Goal: Task Accomplishment & Management: Use online tool/utility

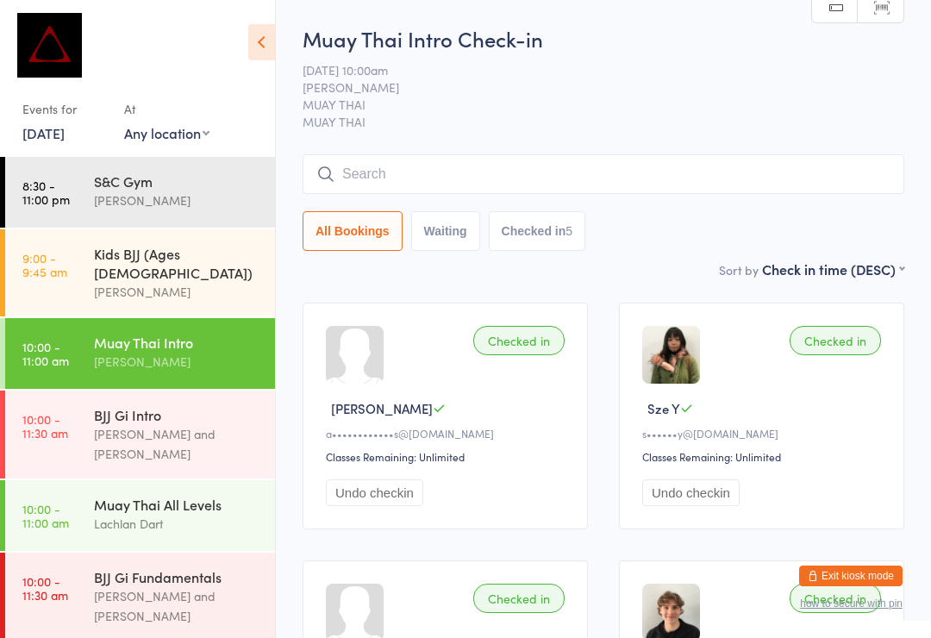
click at [659, 194] on input "search" at bounding box center [604, 174] width 602 height 40
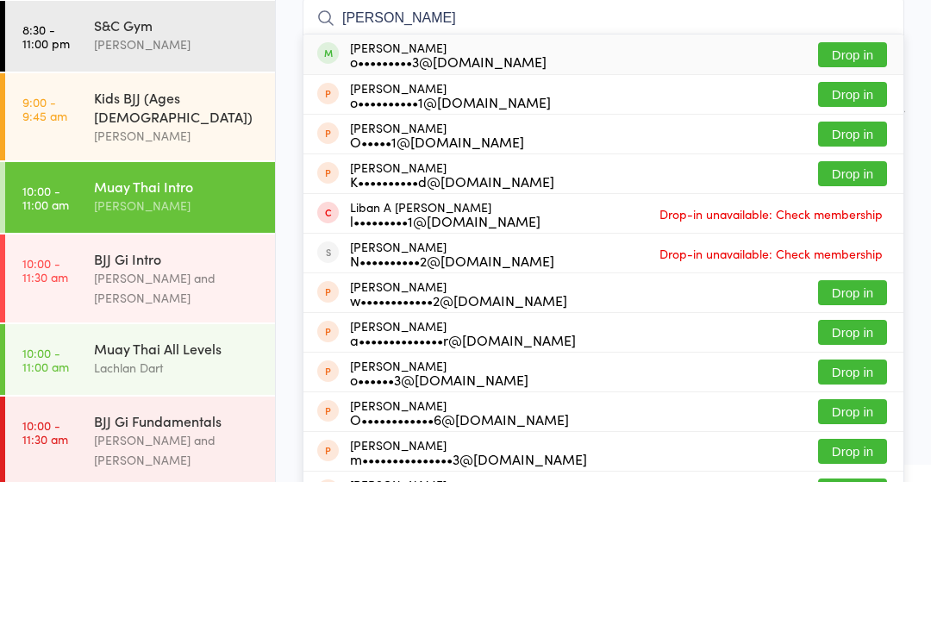
type input "[PERSON_NAME]"
click at [861, 198] on button "Drop in" at bounding box center [852, 210] width 69 height 25
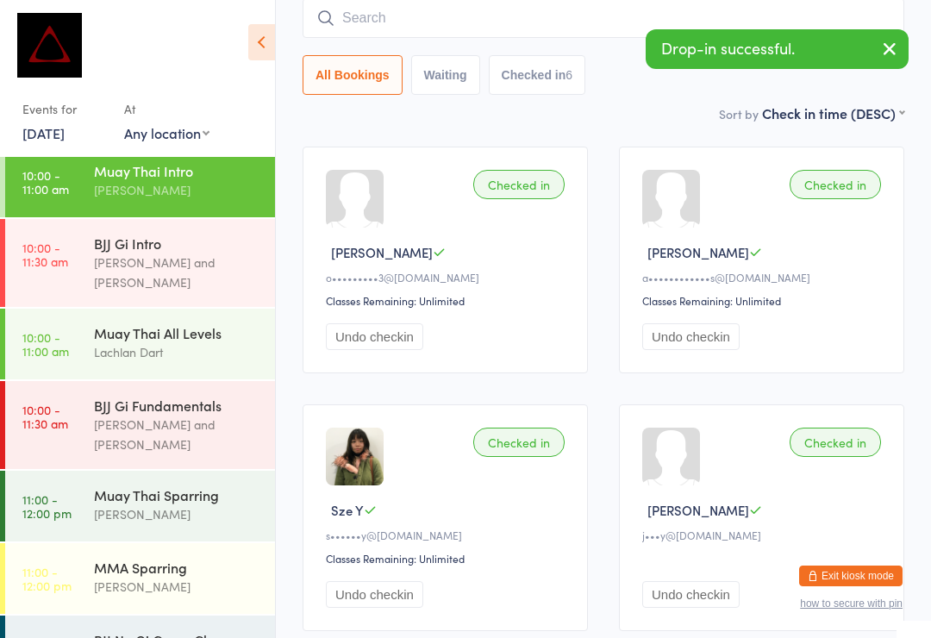
scroll to position [171, 0]
click at [190, 505] on div "[PERSON_NAME]" at bounding box center [177, 515] width 166 height 20
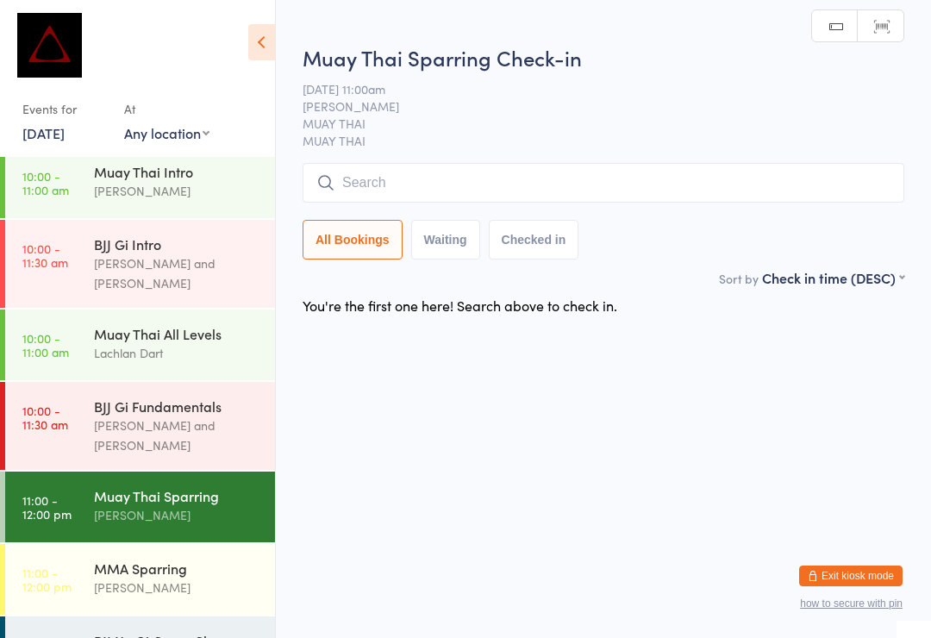
click at [513, 190] on input "search" at bounding box center [604, 183] width 602 height 40
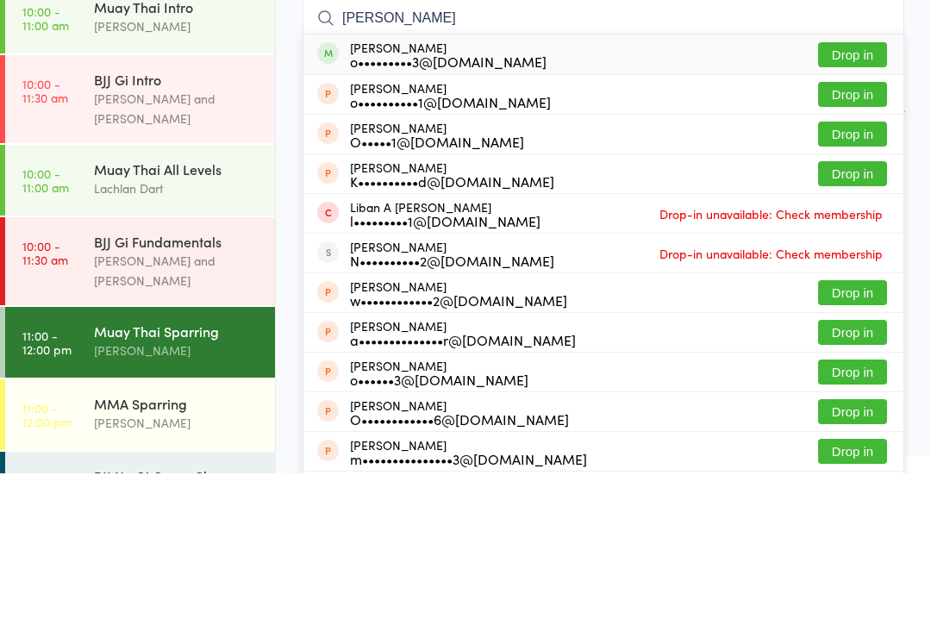
type input "[PERSON_NAME]"
click at [870, 207] on button "Drop in" at bounding box center [852, 219] width 69 height 25
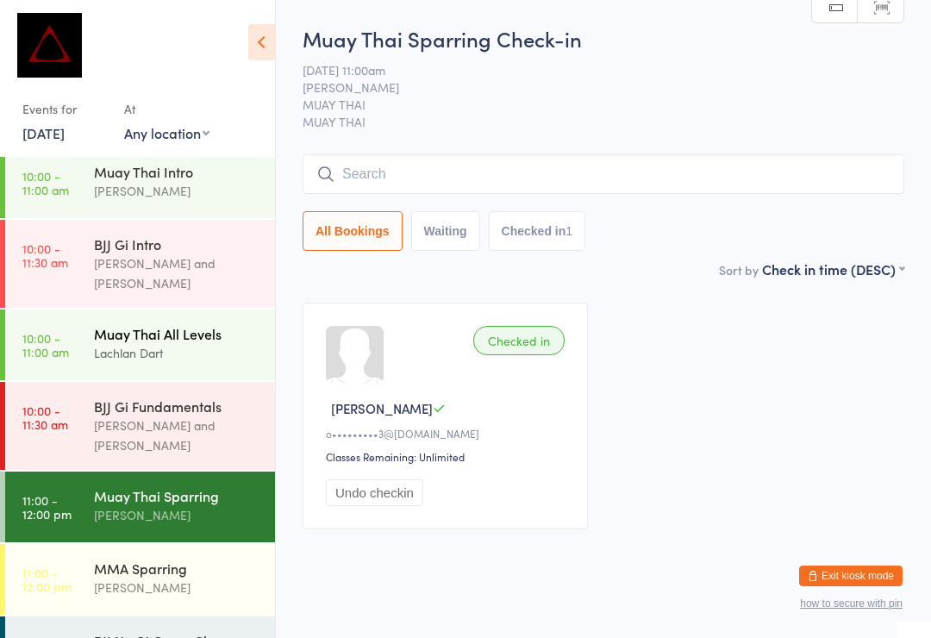
click at [191, 324] on div "Muay Thai All Levels" at bounding box center [177, 333] width 166 height 19
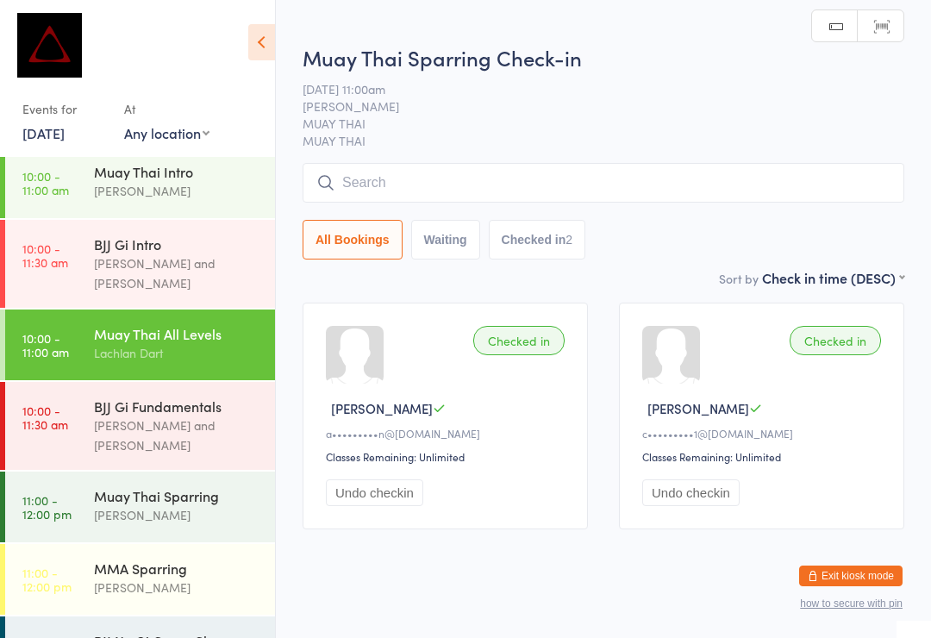
click at [752, 179] on input "search" at bounding box center [604, 183] width 602 height 40
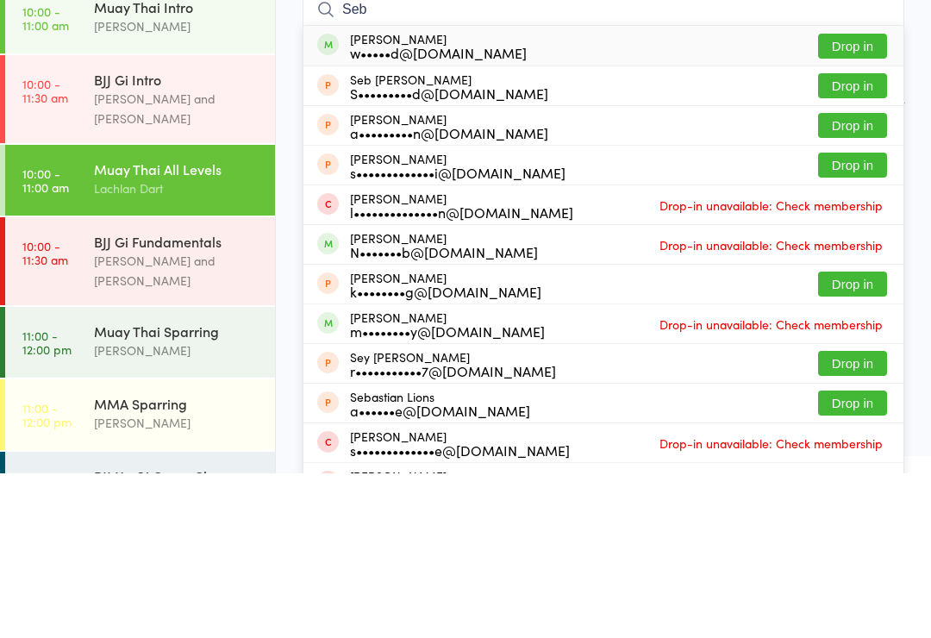
type input "Seb"
click at [858, 198] on button "Drop in" at bounding box center [852, 210] width 69 height 25
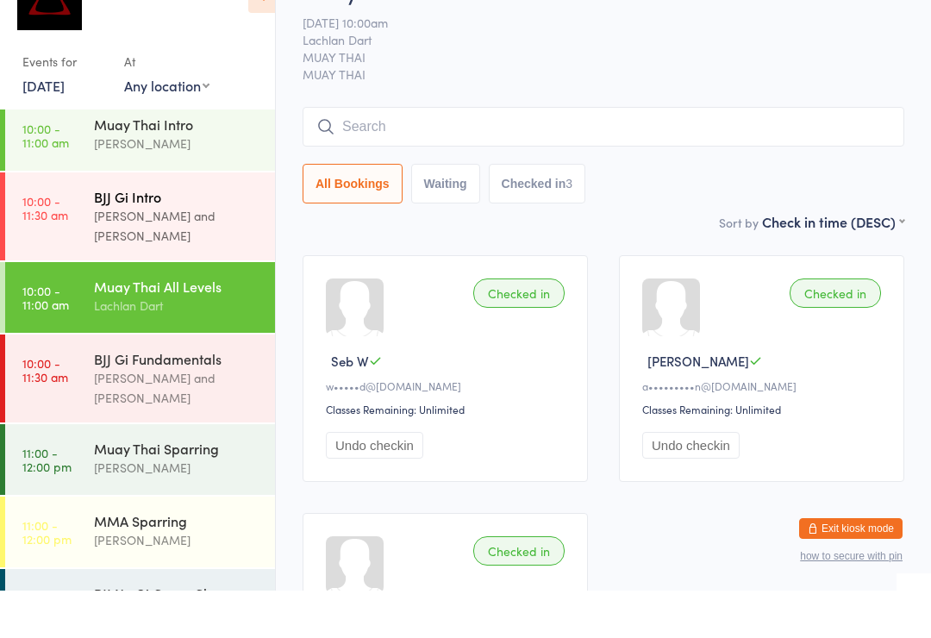
click at [176, 235] on div "BJJ Gi Intro" at bounding box center [177, 244] width 166 height 19
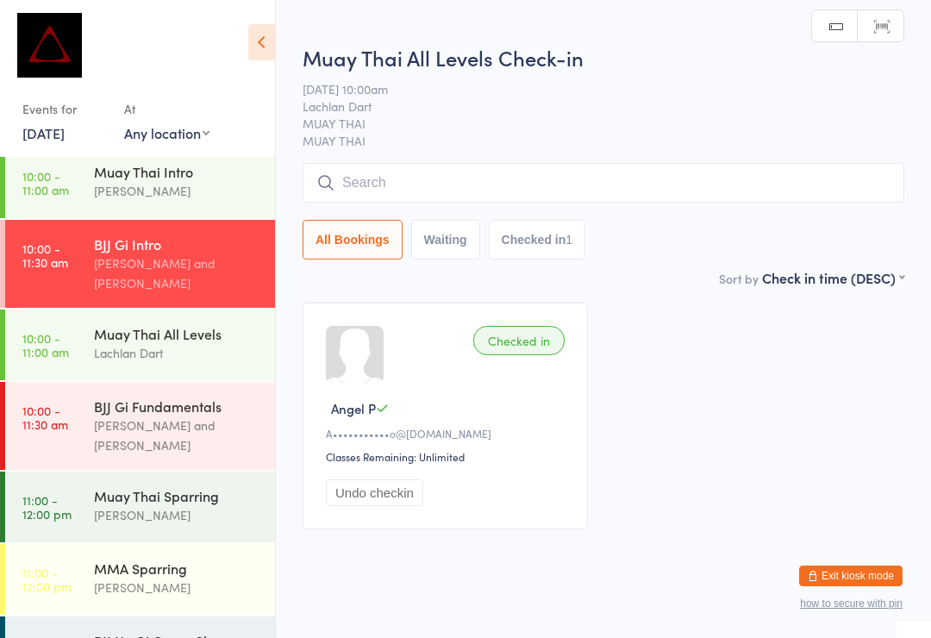
click at [528, 197] on input "search" at bounding box center [604, 183] width 602 height 40
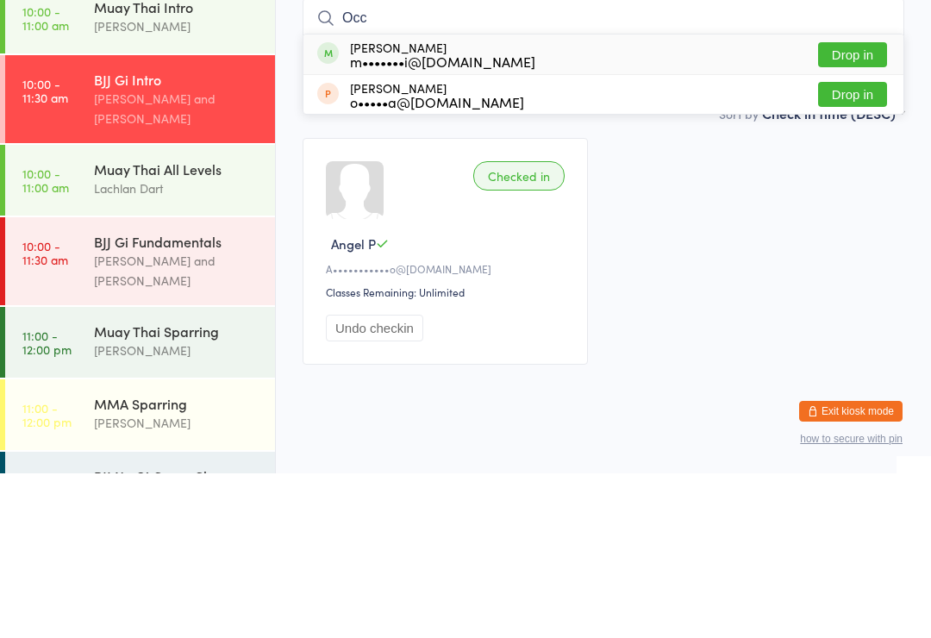
type input "Occ"
click at [855, 207] on button "Drop in" at bounding box center [852, 219] width 69 height 25
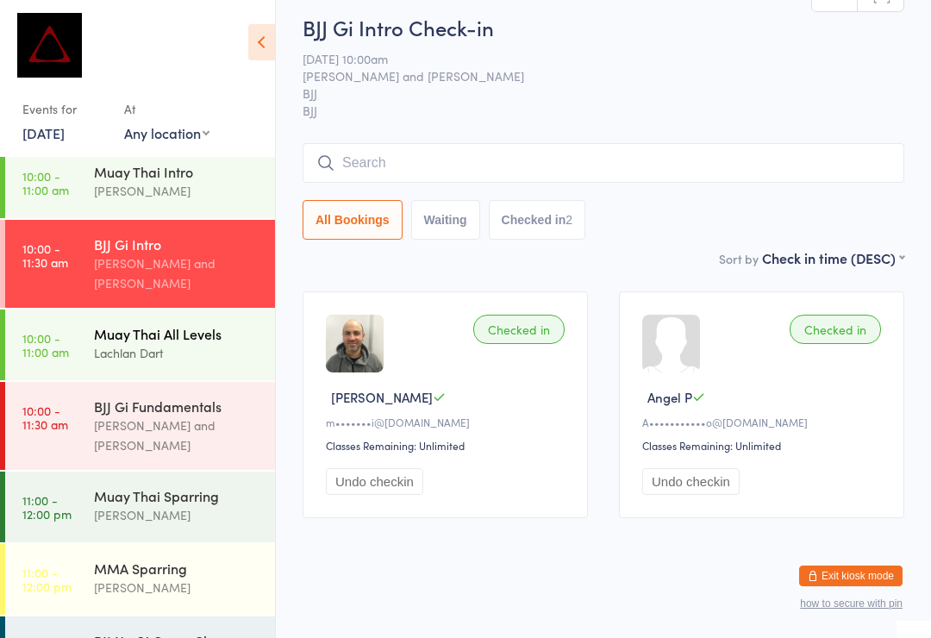
click at [176, 343] on div "Lachlan Dart" at bounding box center [177, 353] width 166 height 20
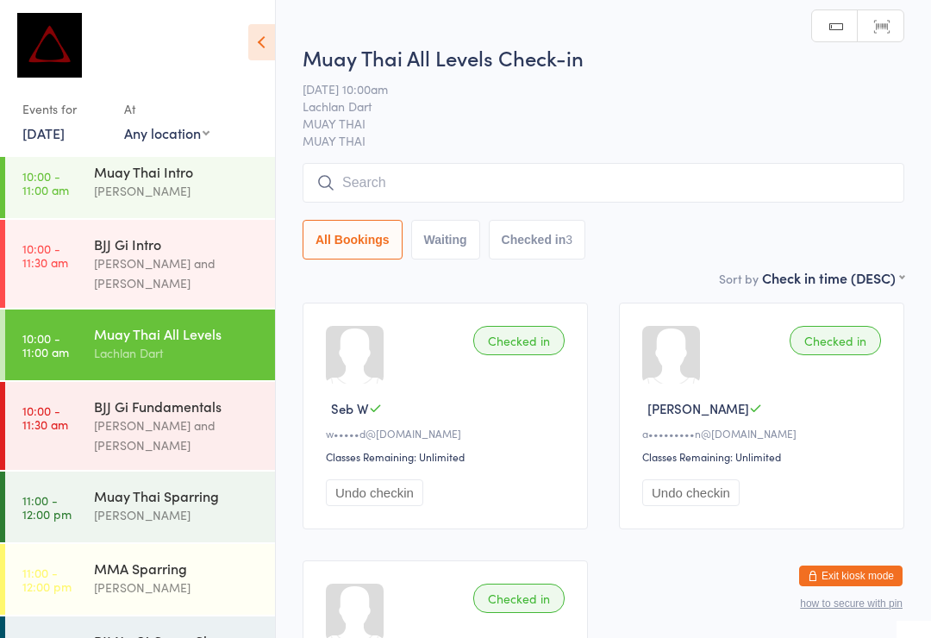
click at [459, 185] on input "search" at bounding box center [604, 183] width 602 height 40
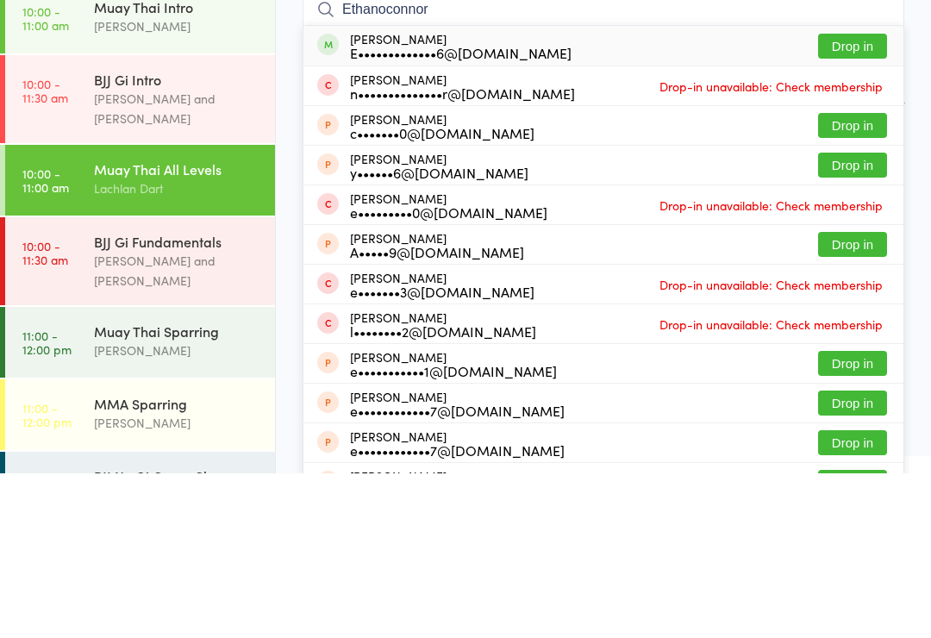
type input "Ethanoconnor"
click at [860, 198] on button "Drop in" at bounding box center [852, 210] width 69 height 25
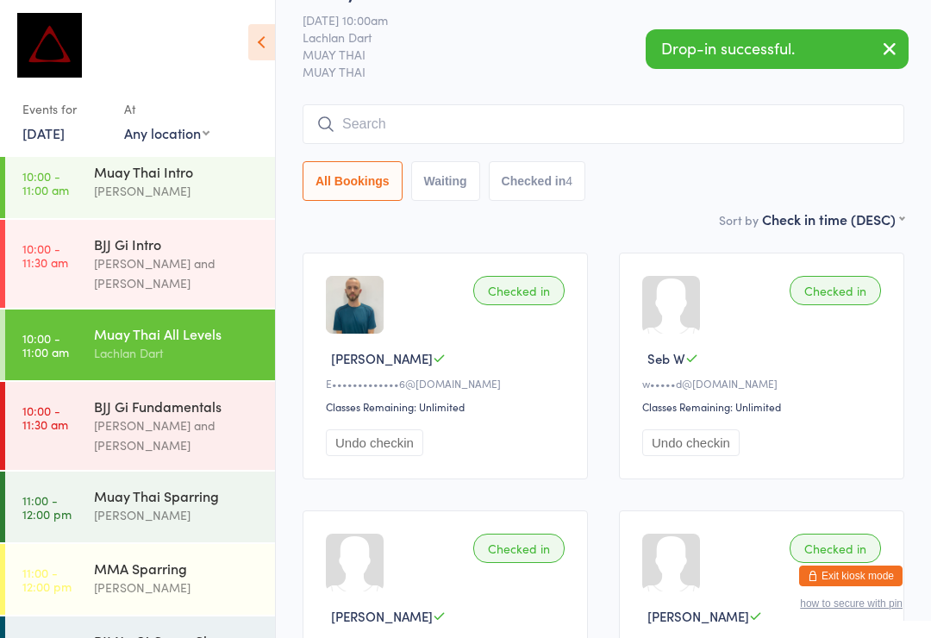
scroll to position [169, 0]
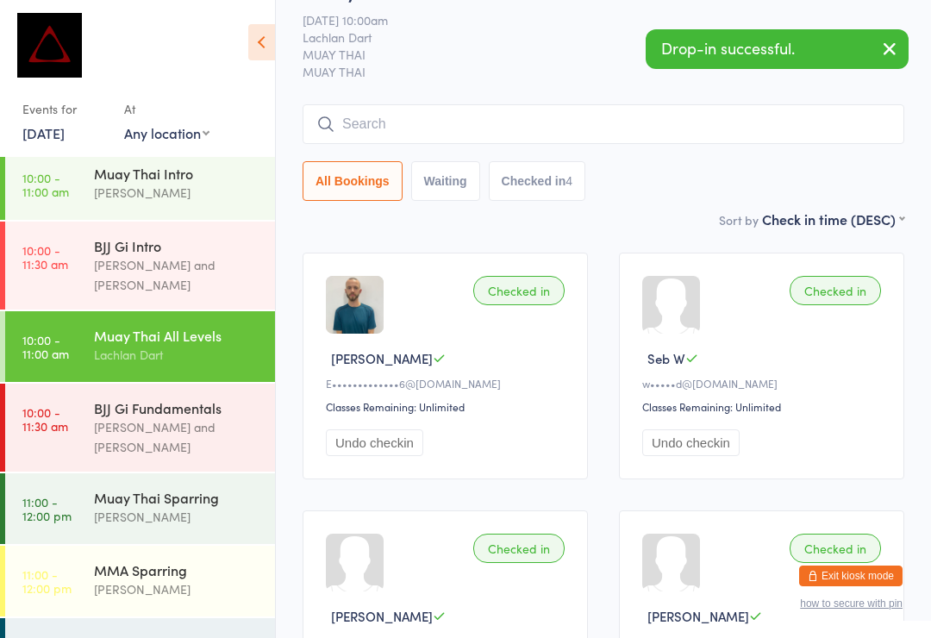
click at [447, 117] on input "search" at bounding box center [604, 124] width 602 height 40
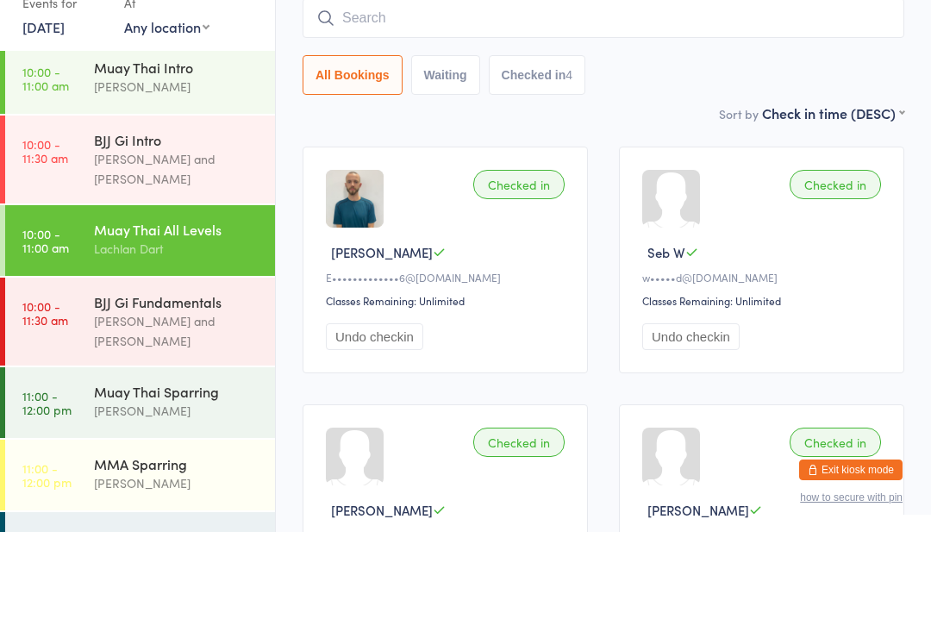
type input "Y"
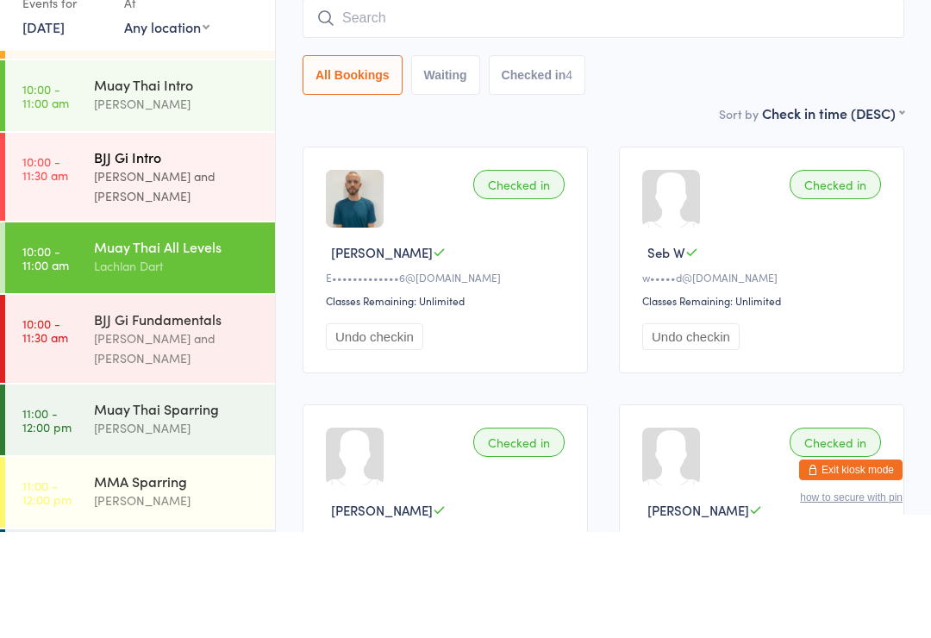
click at [166, 272] on div "[PERSON_NAME] and [PERSON_NAME]" at bounding box center [177, 292] width 166 height 40
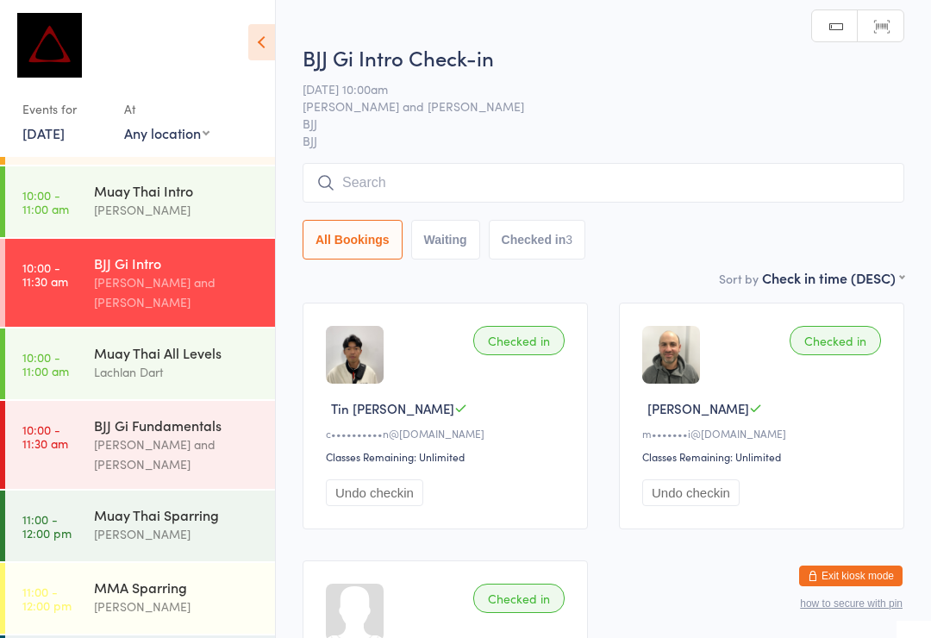
click at [422, 166] on input "search" at bounding box center [604, 183] width 602 height 40
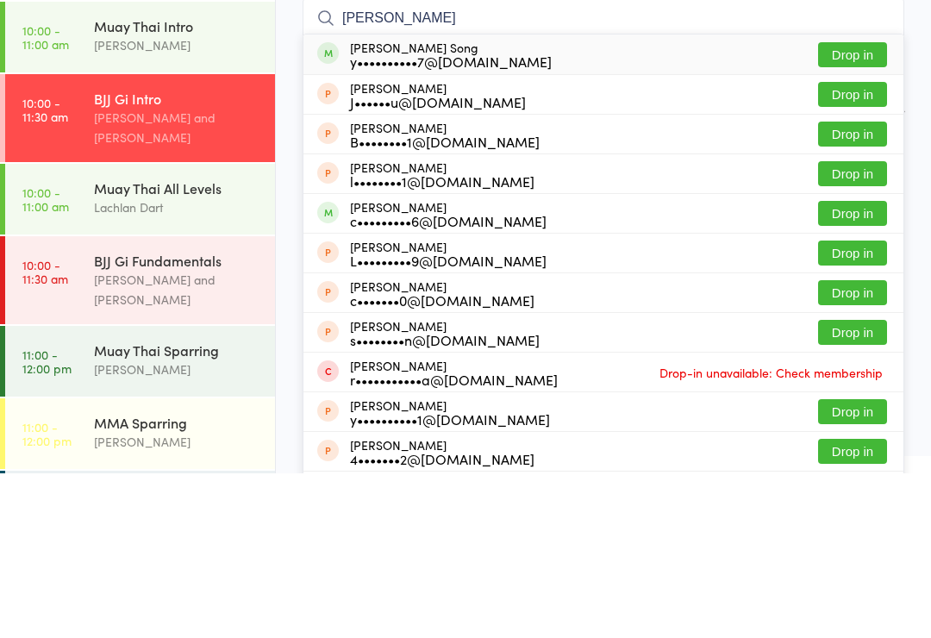
type input "[PERSON_NAME]"
click at [865, 207] on button "Drop in" at bounding box center [852, 219] width 69 height 25
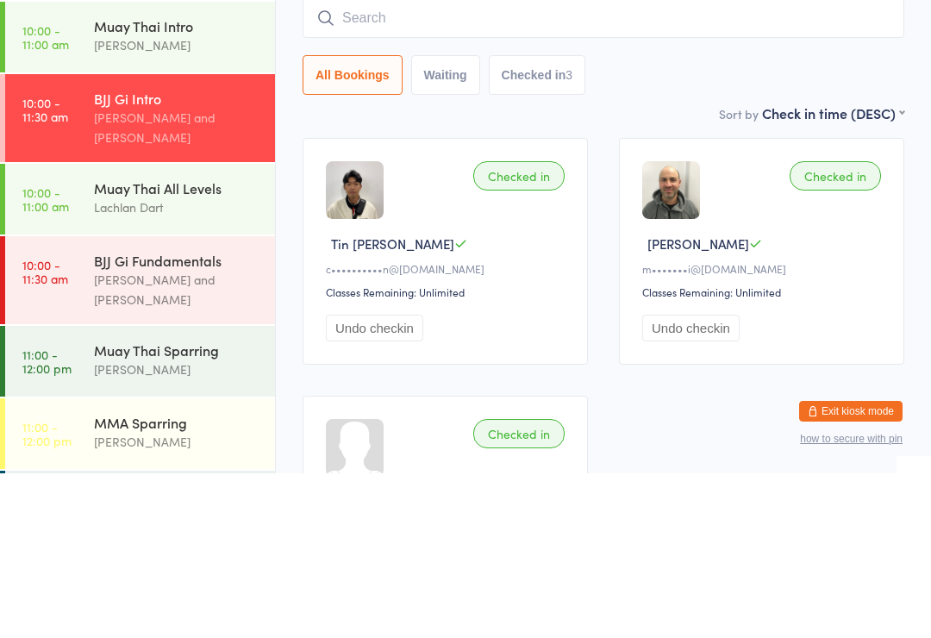
scroll to position [165, 0]
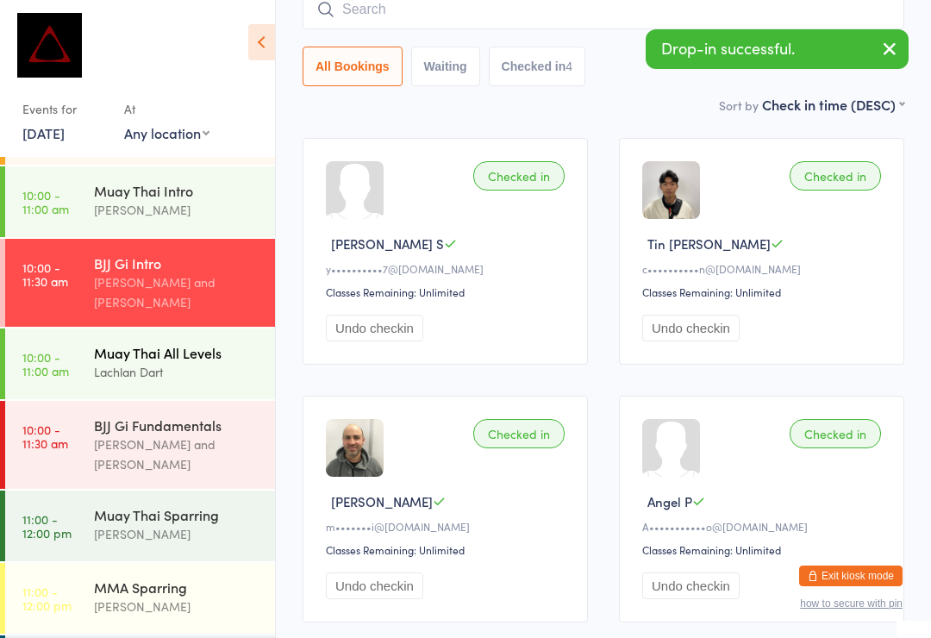
click at [53, 350] on time "10:00 - 11:00 am" at bounding box center [45, 364] width 47 height 28
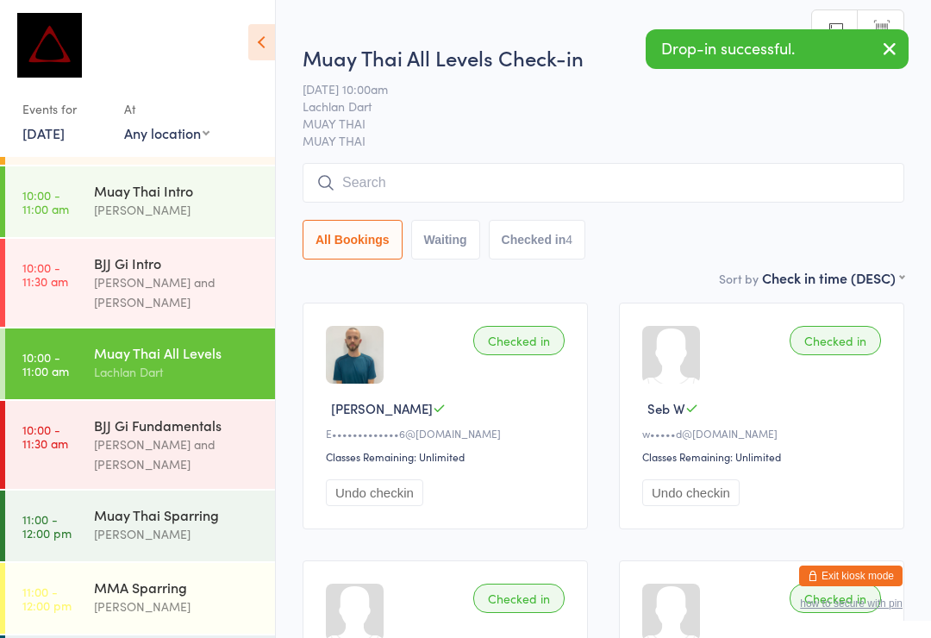
click at [565, 183] on input "search" at bounding box center [604, 183] width 602 height 40
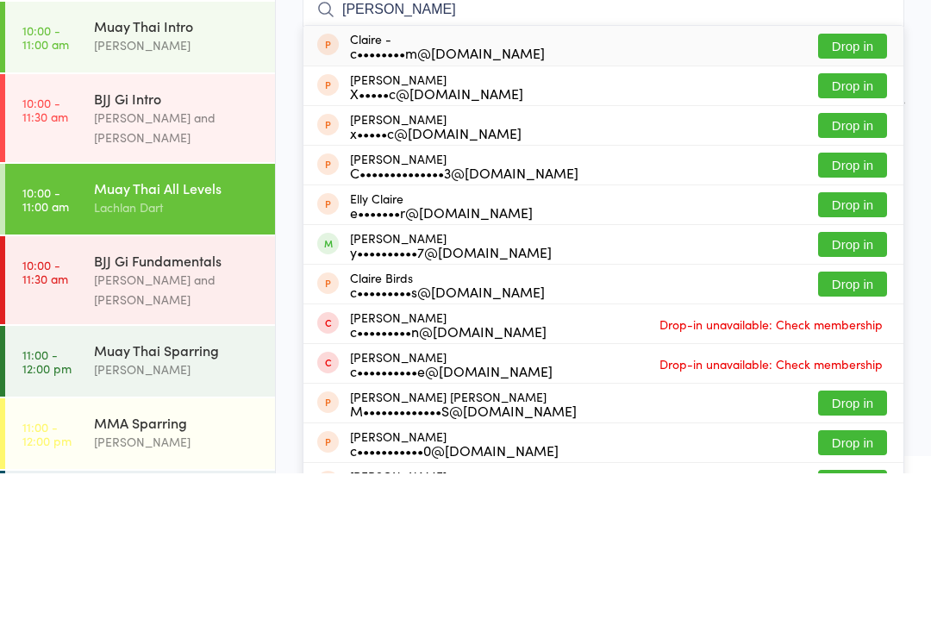
type input "[PERSON_NAME]"
click at [851, 317] on button "Drop in" at bounding box center [852, 329] width 69 height 25
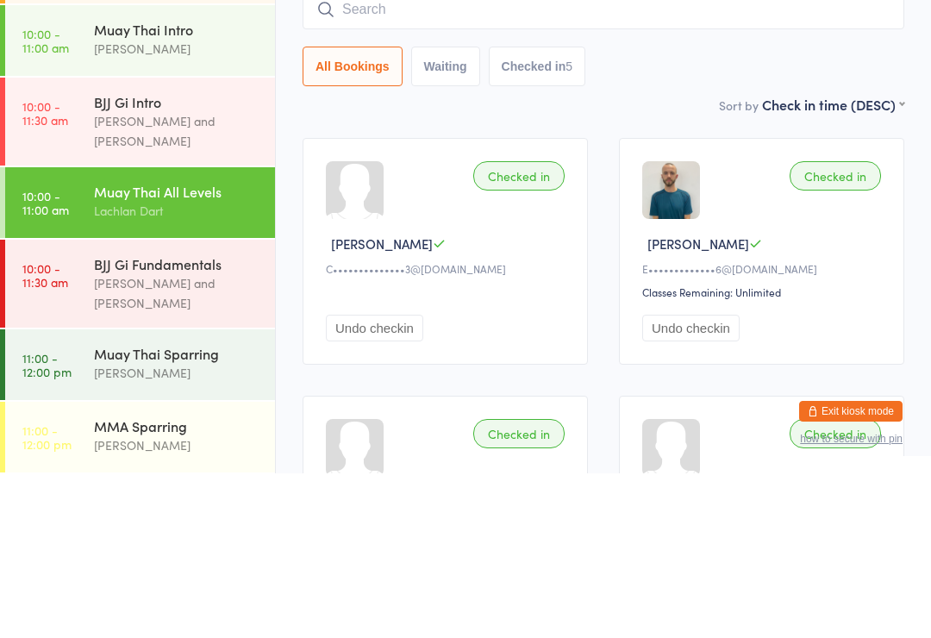
scroll to position [144, 0]
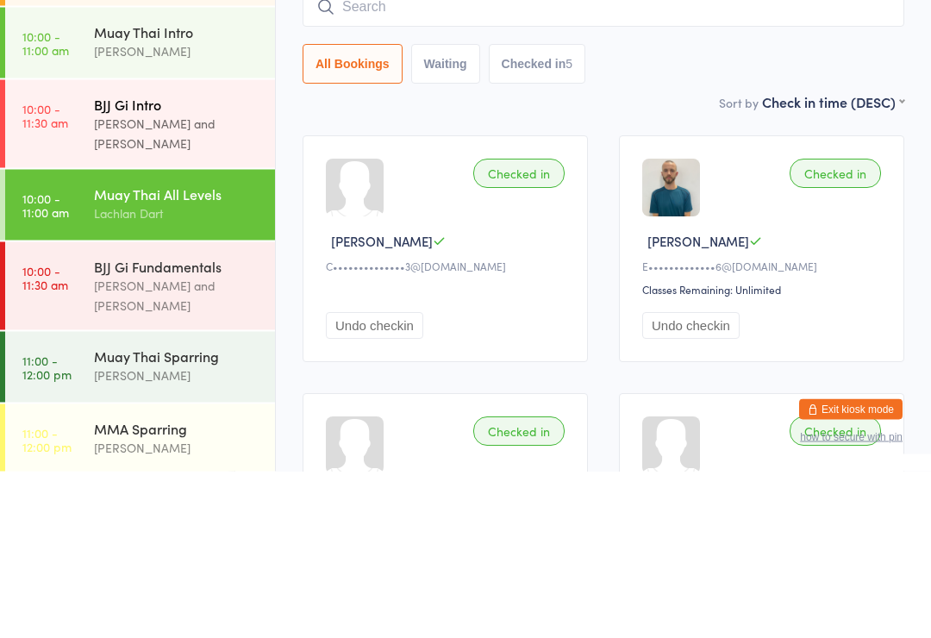
click at [112, 280] on div "[PERSON_NAME] and [PERSON_NAME]" at bounding box center [177, 300] width 166 height 40
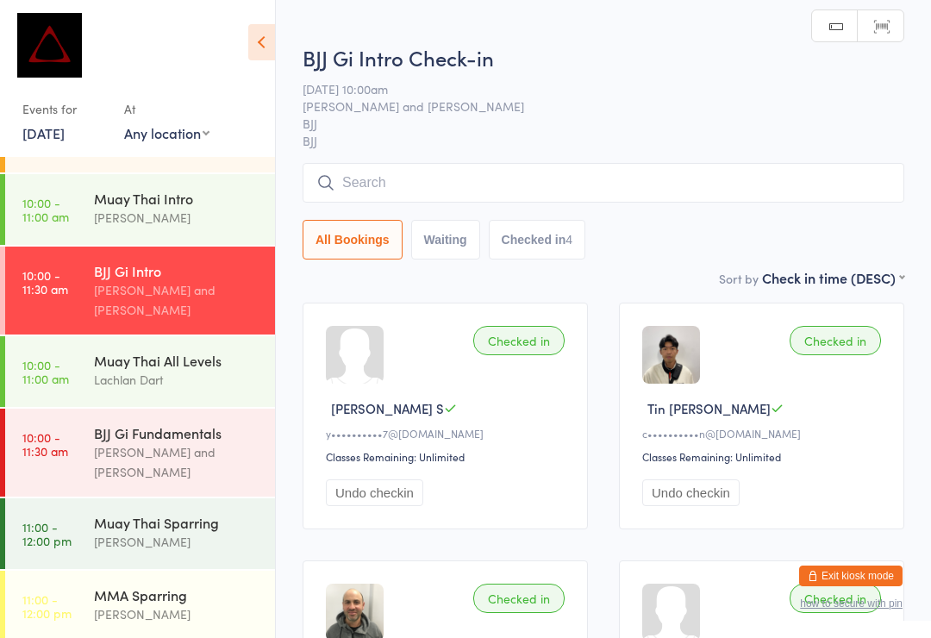
click at [671, 171] on input "search" at bounding box center [604, 183] width 602 height 40
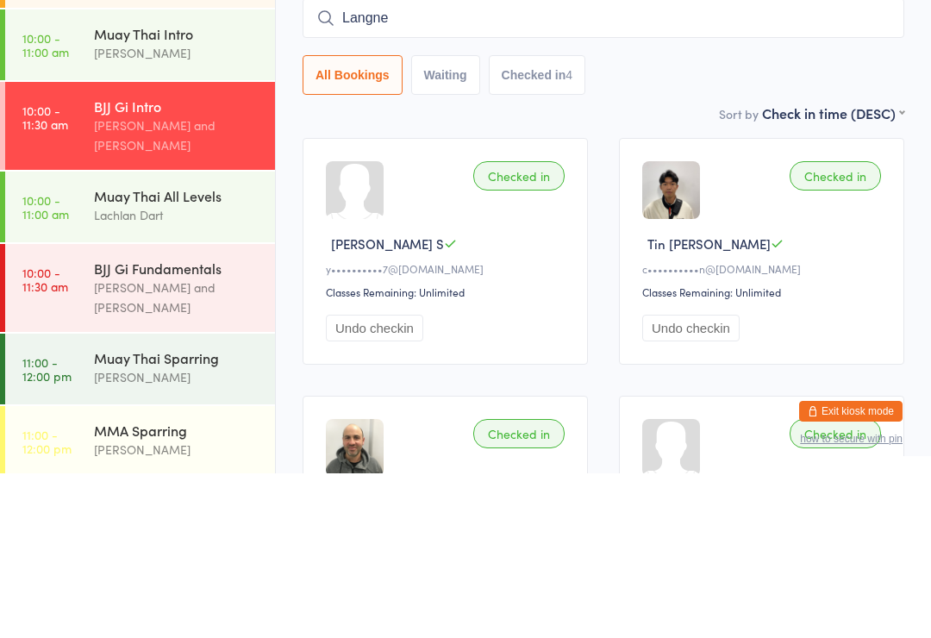
type input "[PERSON_NAME]"
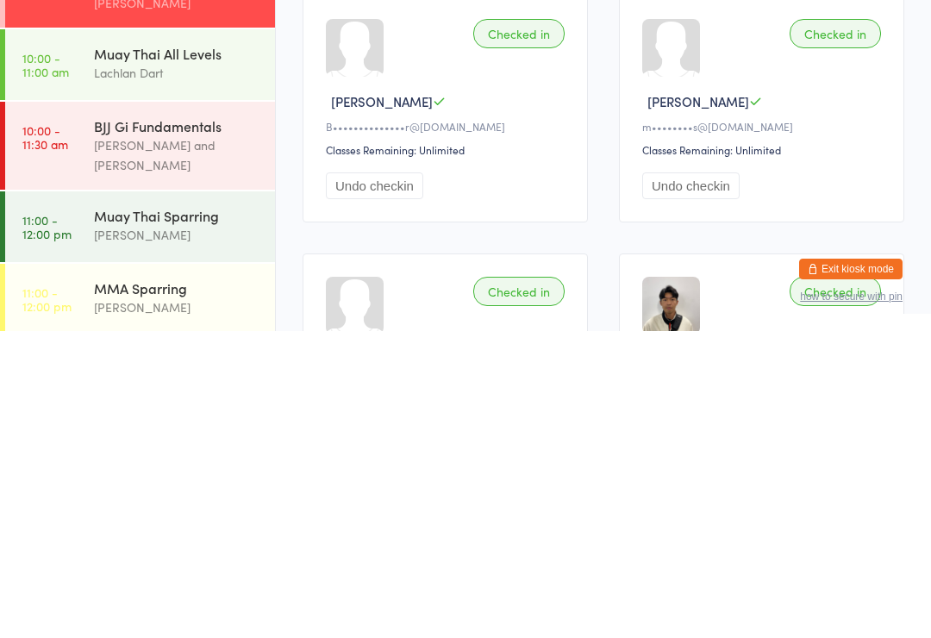
click at [573, 303] on div "Checked in [PERSON_NAME] L B••••••••••••••r@[DOMAIN_NAME] Classes Remaining: Un…" at bounding box center [445, 416] width 285 height 227
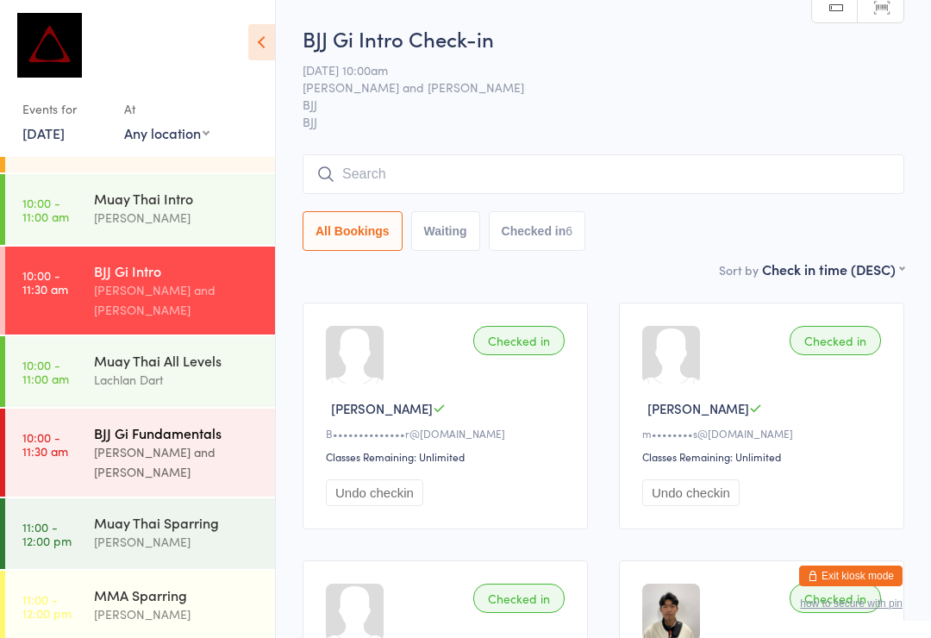
click at [192, 442] on div "[PERSON_NAME] and [PERSON_NAME]" at bounding box center [177, 462] width 166 height 40
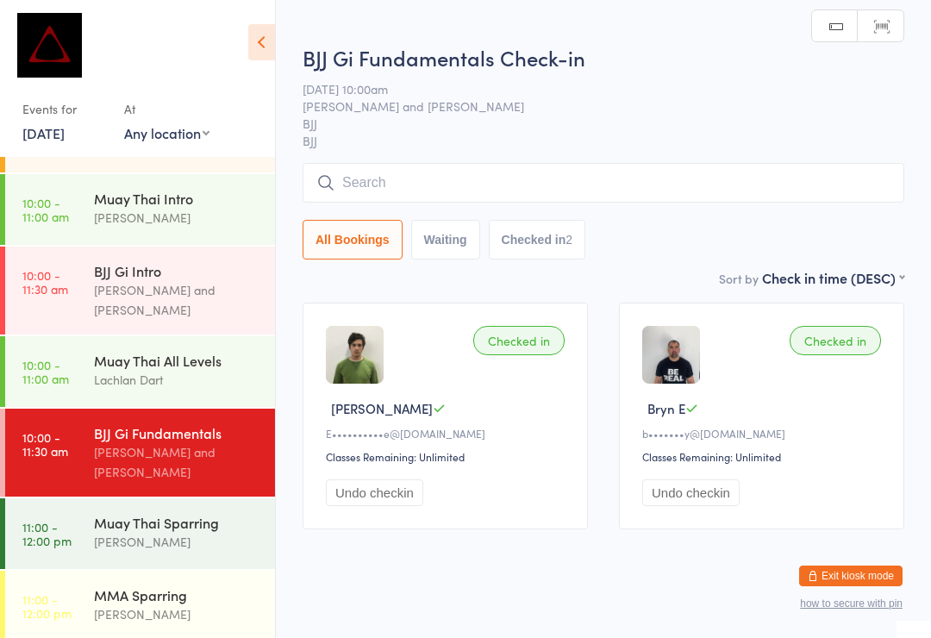
click at [493, 178] on input "search" at bounding box center [604, 183] width 602 height 40
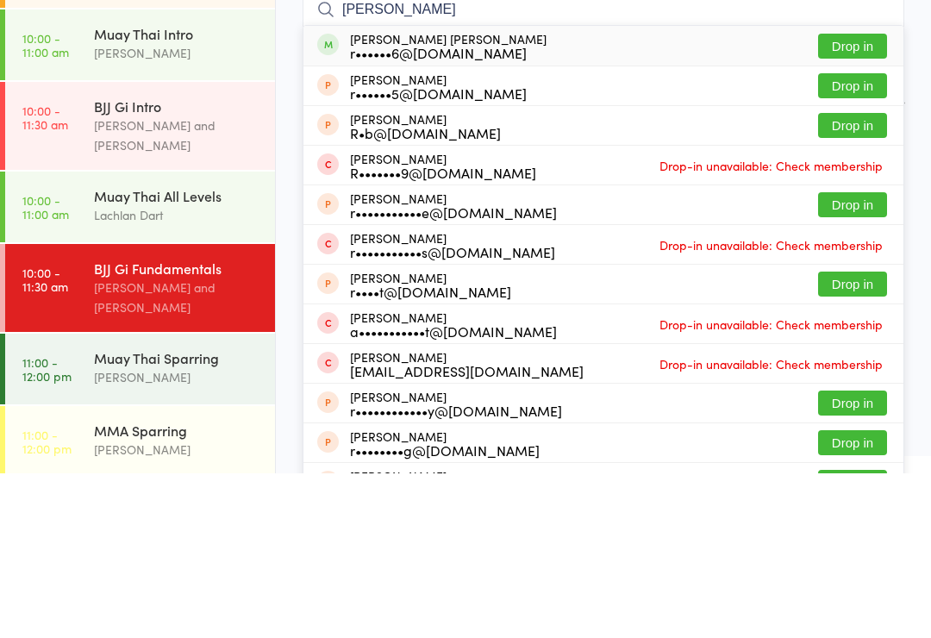
type input "[PERSON_NAME]"
click at [859, 198] on button "Drop in" at bounding box center [852, 210] width 69 height 25
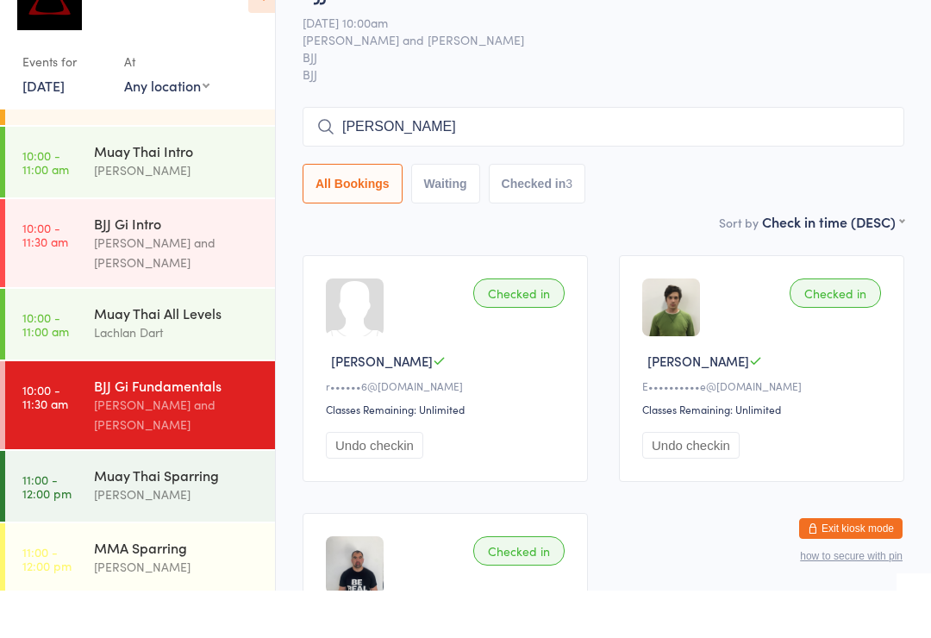
type input "[PERSON_NAME]"
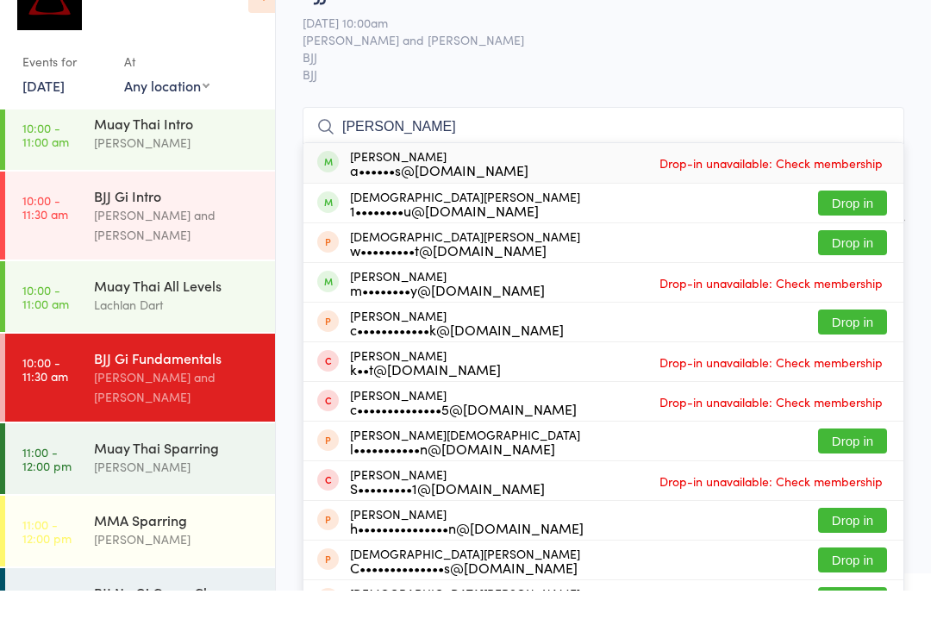
scroll to position [171, 0]
click at [161, 324] on div "Muay Thai All Levels" at bounding box center [177, 333] width 166 height 19
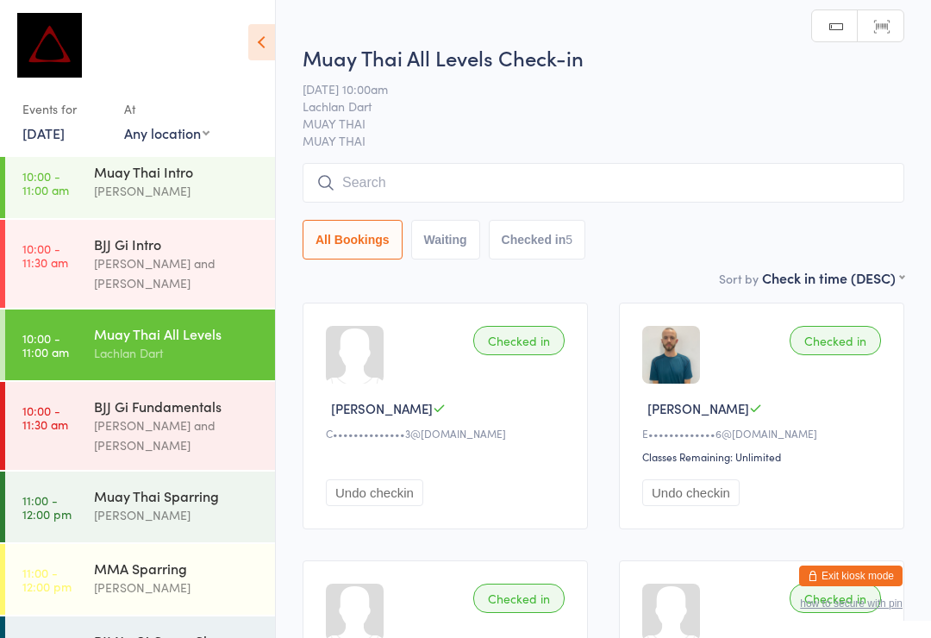
click at [587, 191] on input "search" at bounding box center [604, 183] width 602 height 40
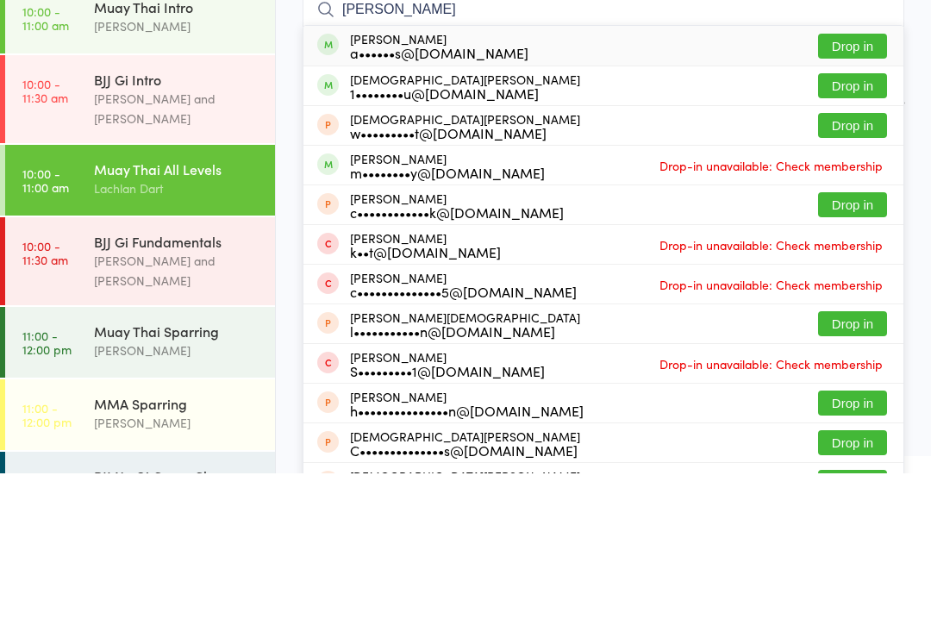
type input "[PERSON_NAME]"
click at [881, 198] on button "Drop in" at bounding box center [852, 210] width 69 height 25
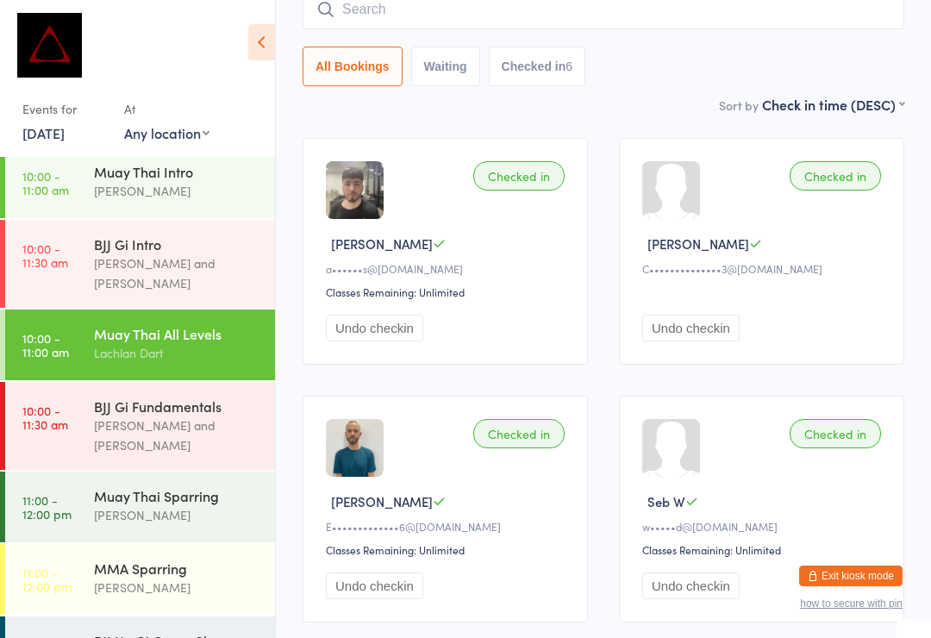
scroll to position [164, 0]
click at [194, 235] on div "BJJ Gi Intro" at bounding box center [177, 244] width 166 height 19
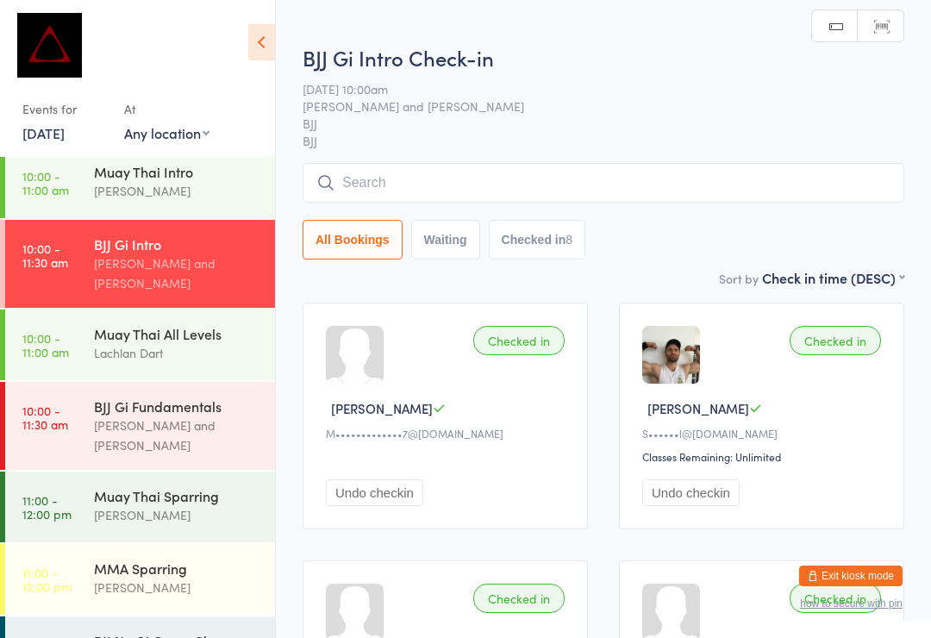
click at [394, 184] on input "search" at bounding box center [604, 183] width 602 height 40
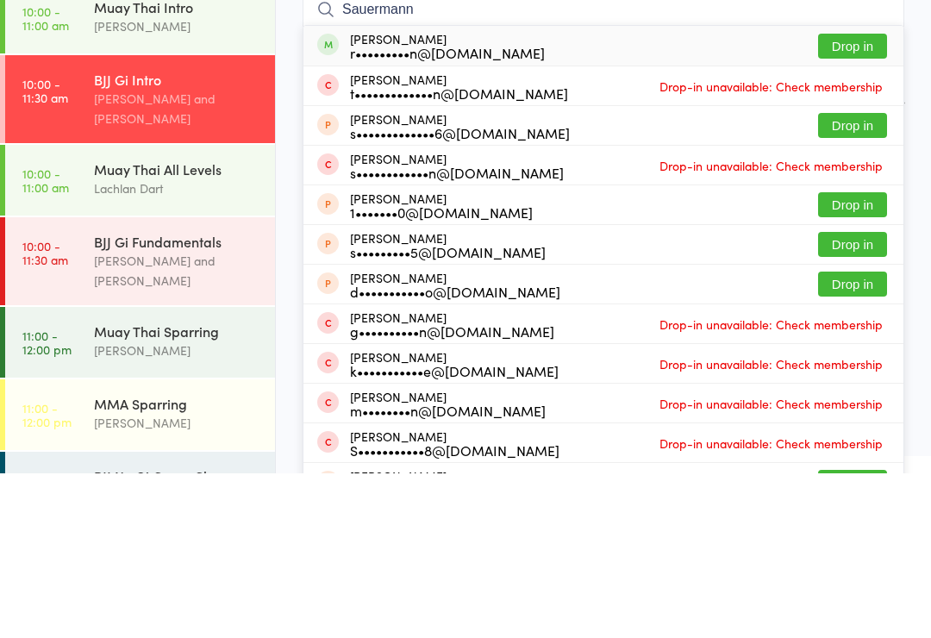
type input "Sauermann"
click at [877, 198] on button "Drop in" at bounding box center [852, 210] width 69 height 25
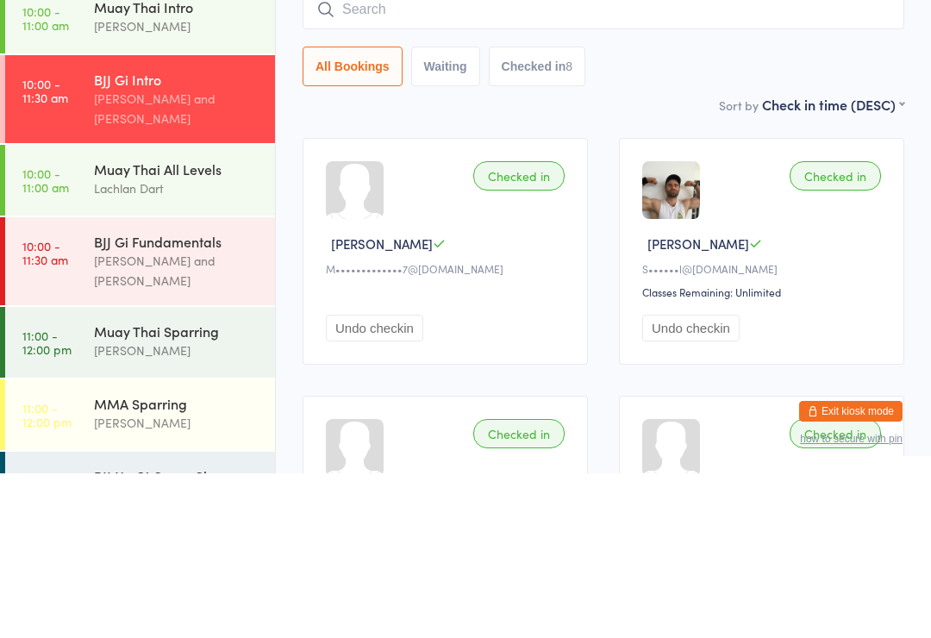
scroll to position [165, 0]
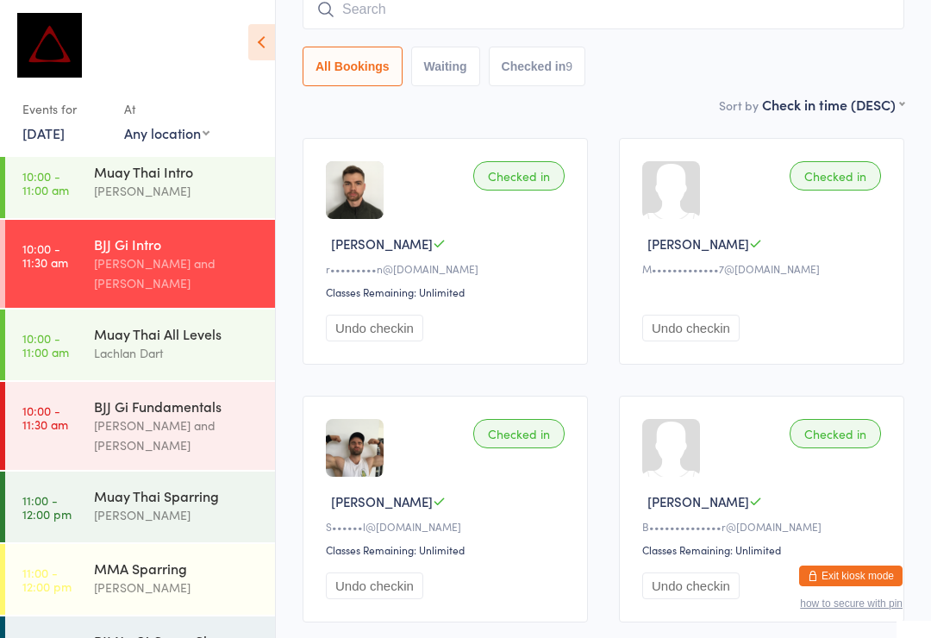
click at [610, 17] on input "search" at bounding box center [604, 10] width 602 height 40
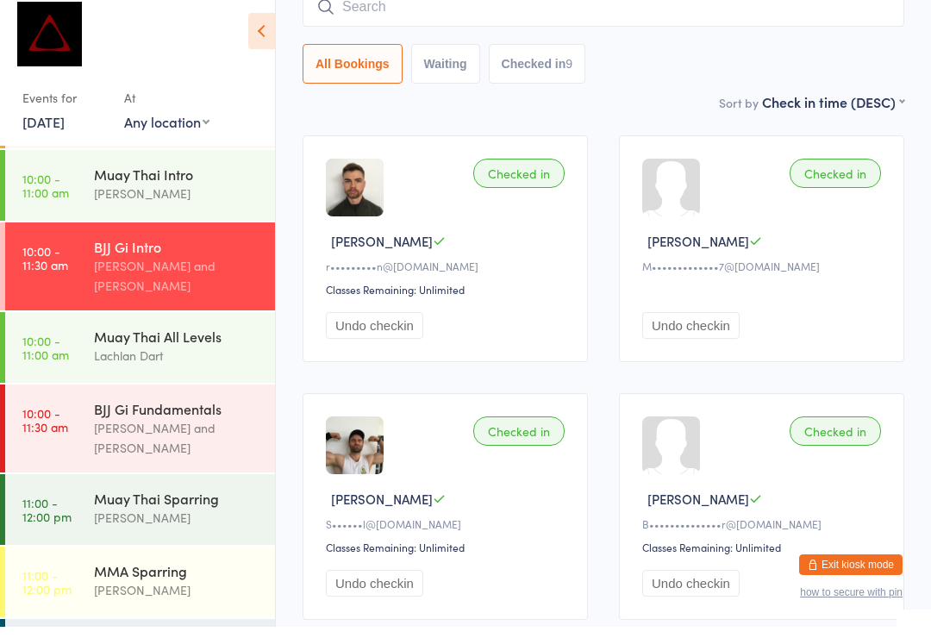
scroll to position [144, 0]
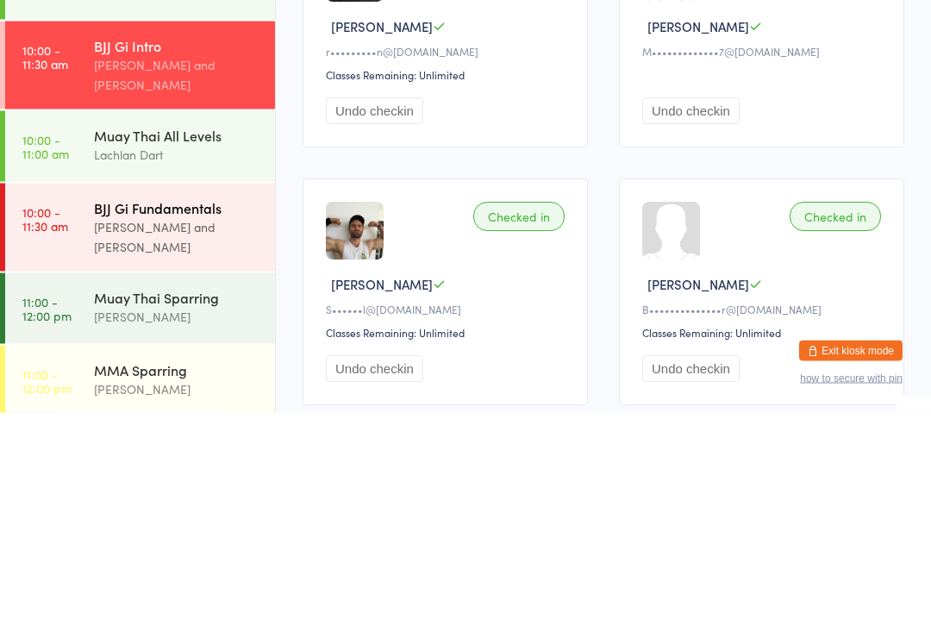
click at [199, 442] on div "[PERSON_NAME] and [PERSON_NAME]" at bounding box center [177, 462] width 166 height 40
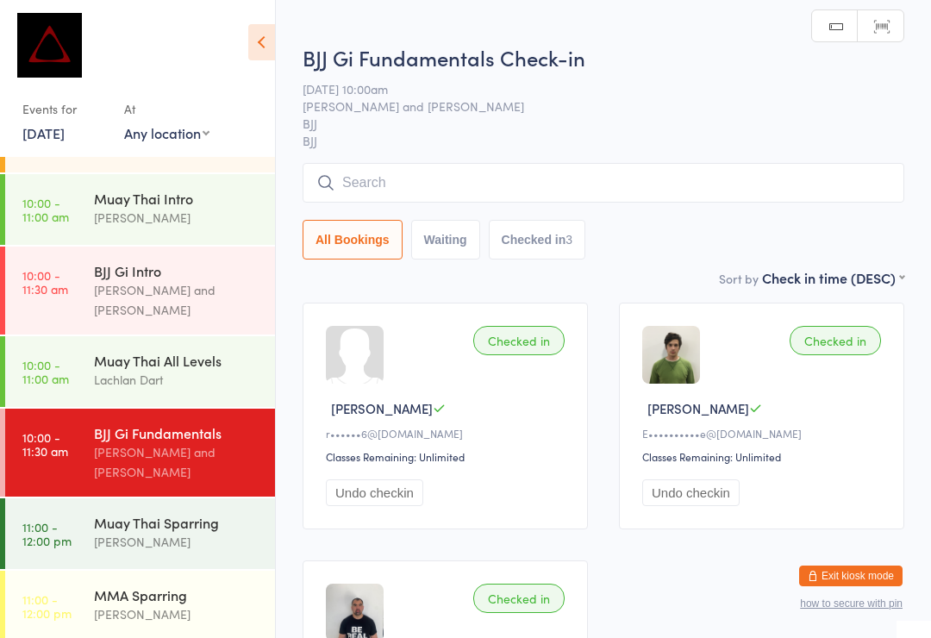
click at [566, 189] on input "search" at bounding box center [604, 183] width 602 height 40
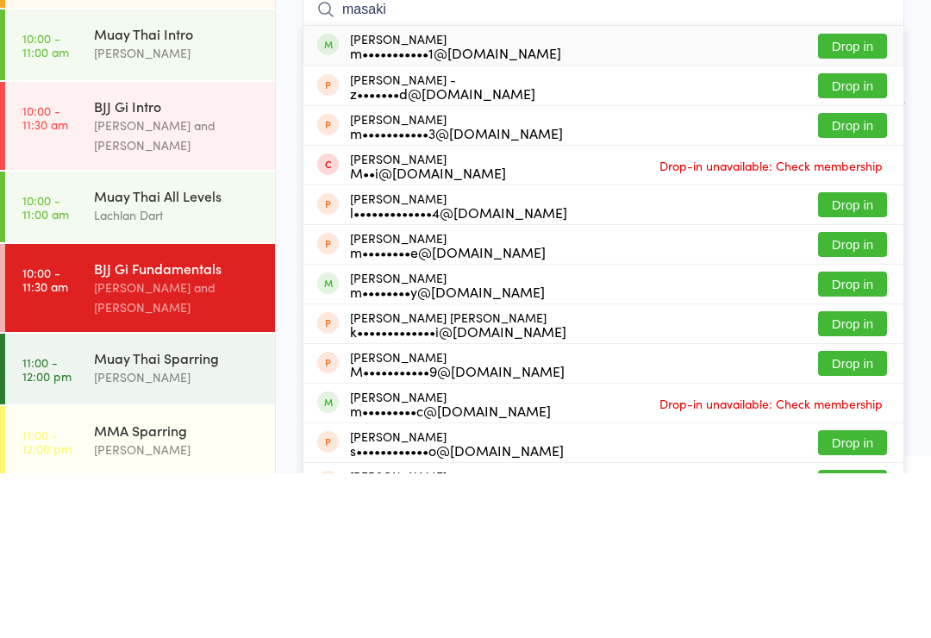
type input "masaki"
click at [860, 198] on button "Drop in" at bounding box center [852, 210] width 69 height 25
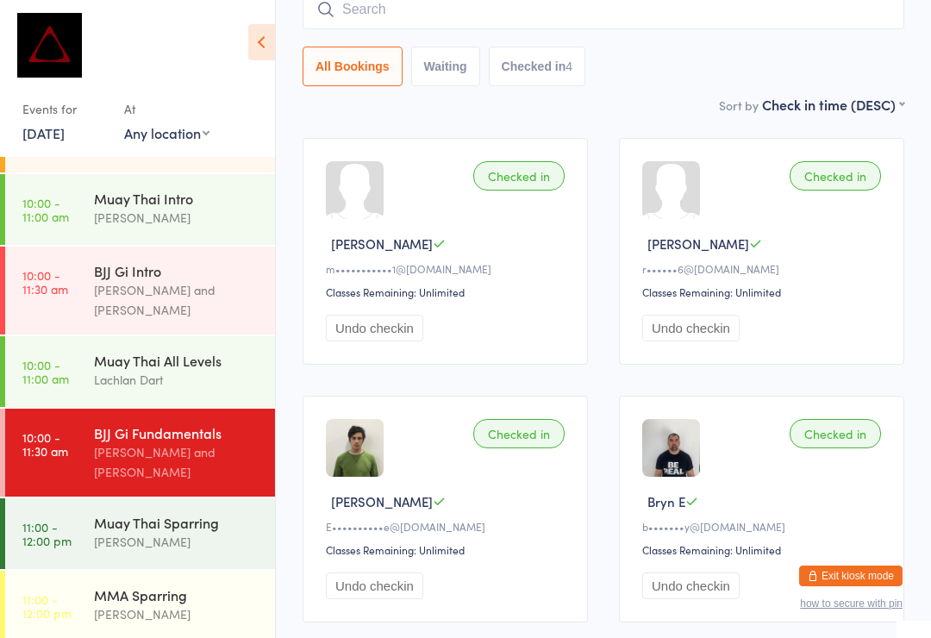
click at [568, 12] on input "search" at bounding box center [604, 10] width 602 height 40
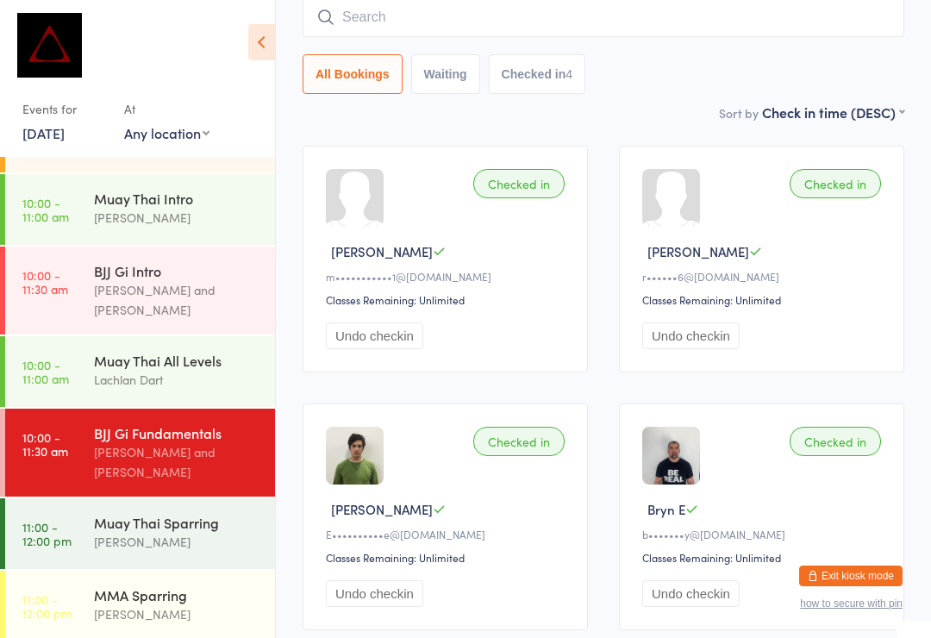
scroll to position [156, 0]
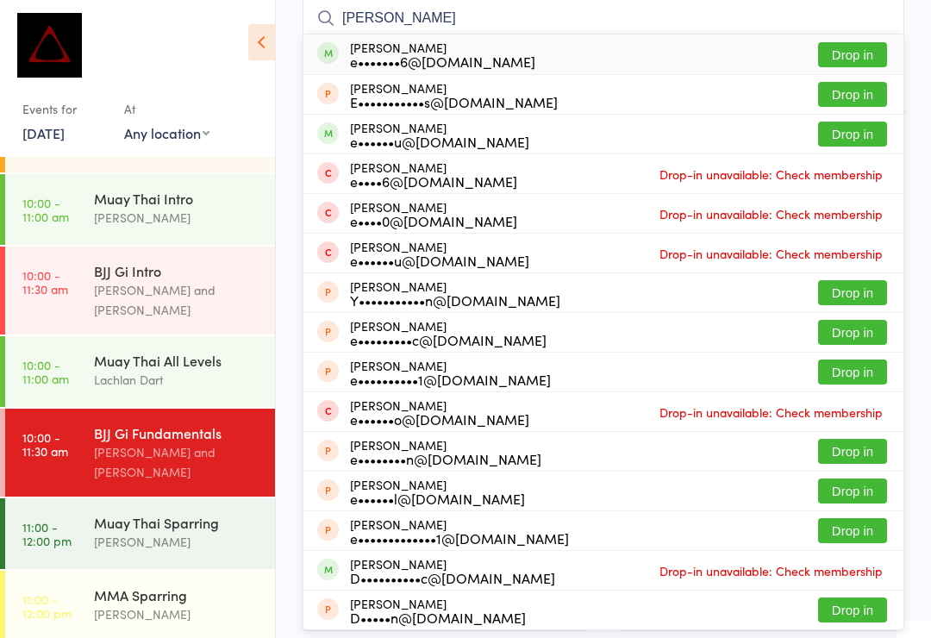
type input "[PERSON_NAME]"
click at [860, 55] on button "Drop in" at bounding box center [852, 54] width 69 height 25
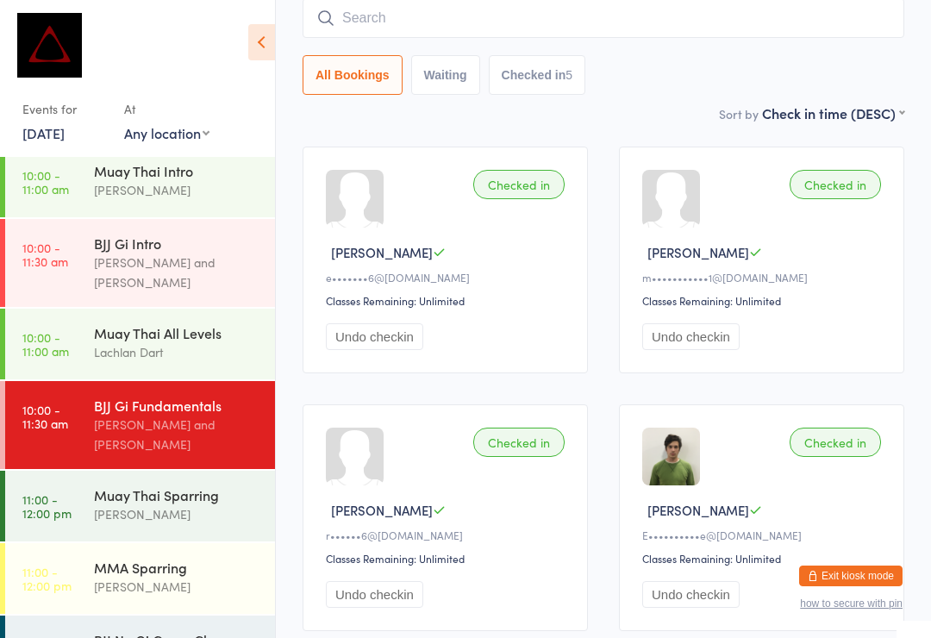
scroll to position [171, 0]
click at [91, 237] on link "10:00 - 11:30 am BJJ Gi Intro [PERSON_NAME] and [PERSON_NAME]" at bounding box center [140, 264] width 270 height 88
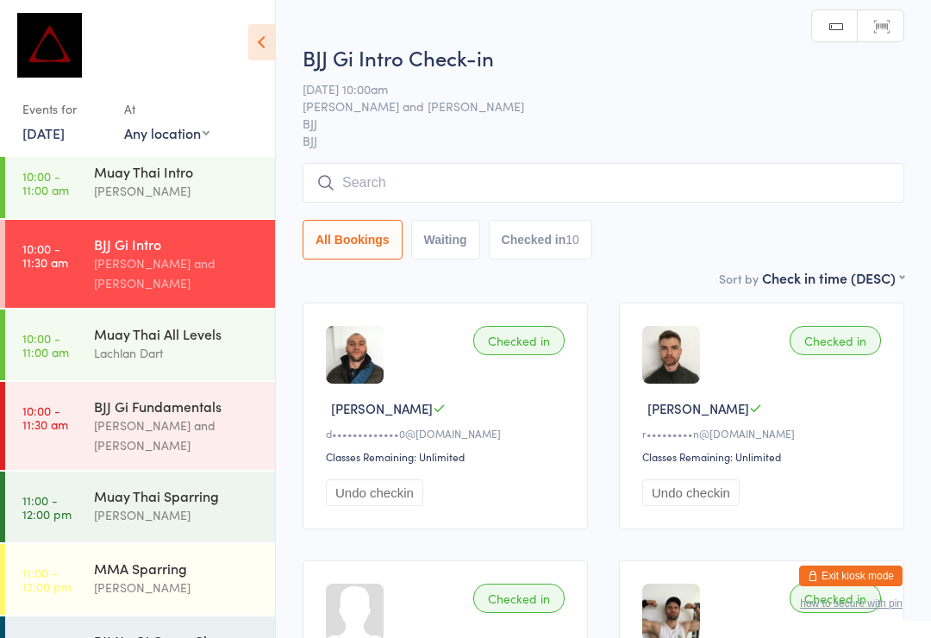
click at [414, 161] on div "BJJ Gi Intro Check-in [DATE] 10:00am [PERSON_NAME] and [PERSON_NAME] BJJ BJJ Ma…" at bounding box center [604, 155] width 602 height 225
click at [397, 180] on input "search" at bounding box center [604, 183] width 602 height 40
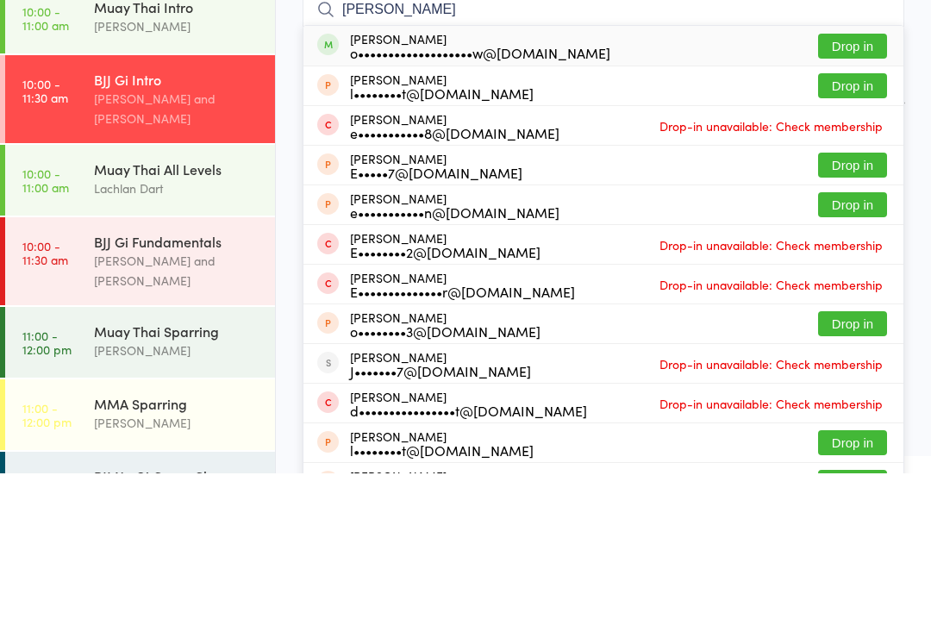
type input "[PERSON_NAME]"
click at [860, 198] on button "Drop in" at bounding box center [852, 210] width 69 height 25
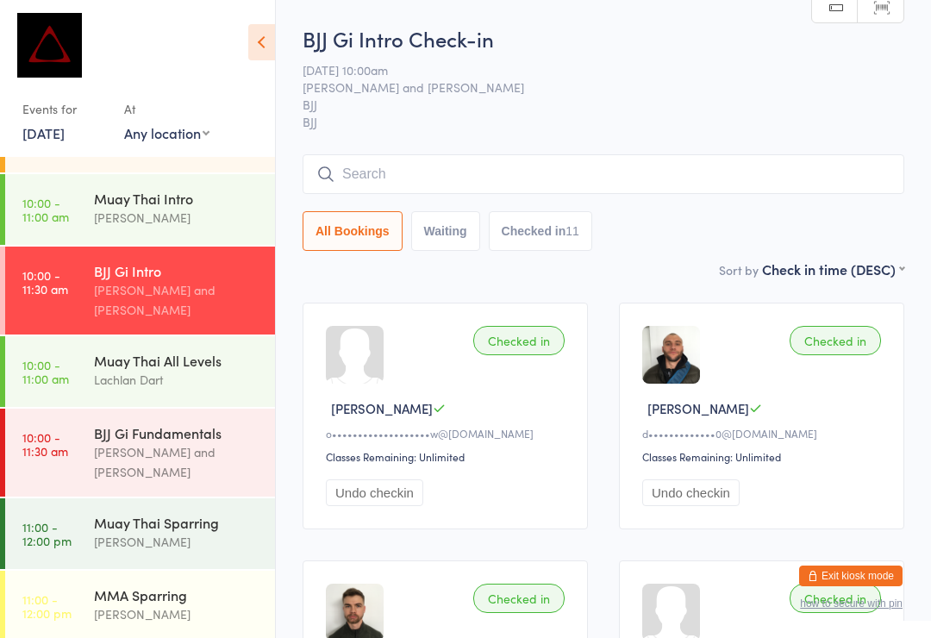
click at [493, 173] on input "search" at bounding box center [604, 174] width 602 height 40
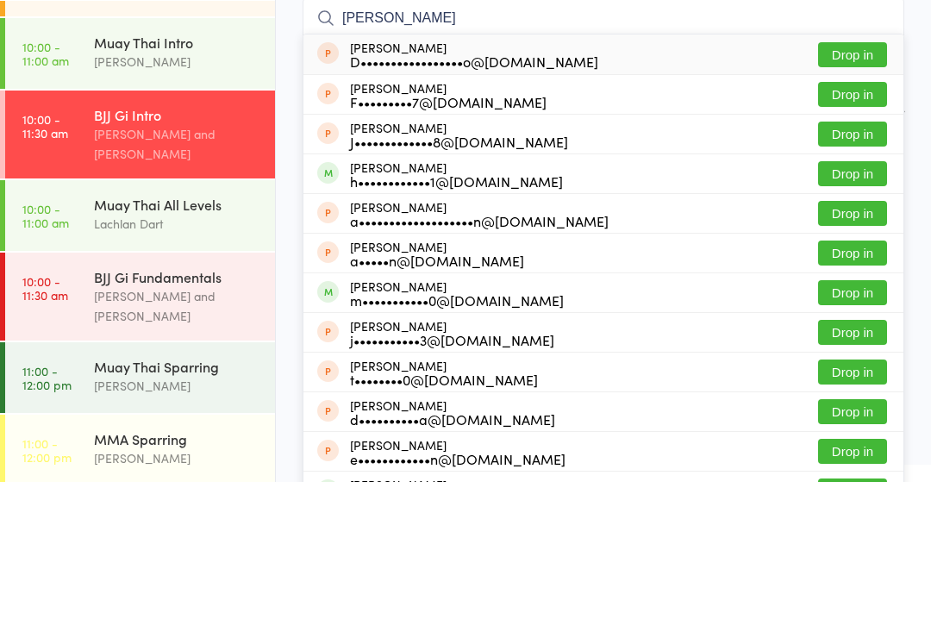
type input "[PERSON_NAME]"
click at [861, 317] on button "Drop in" at bounding box center [852, 329] width 69 height 25
